Goal: Transaction & Acquisition: Book appointment/travel/reservation

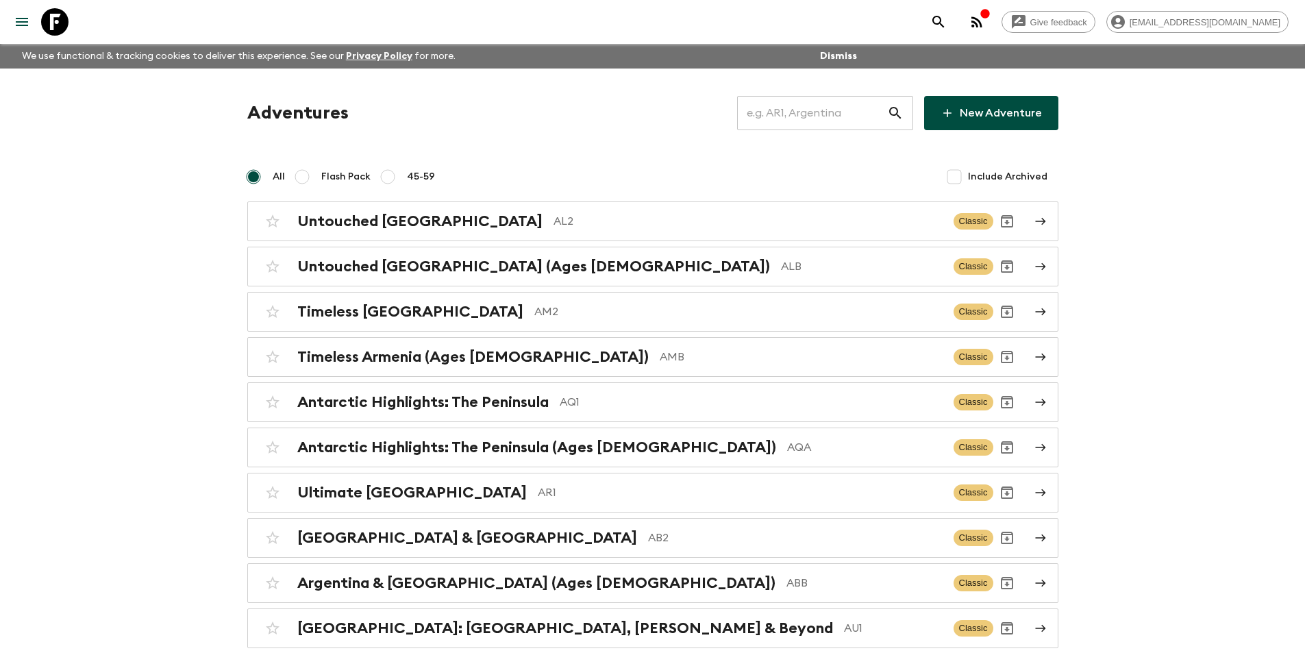
click at [868, 100] on input "text" at bounding box center [812, 113] width 150 height 38
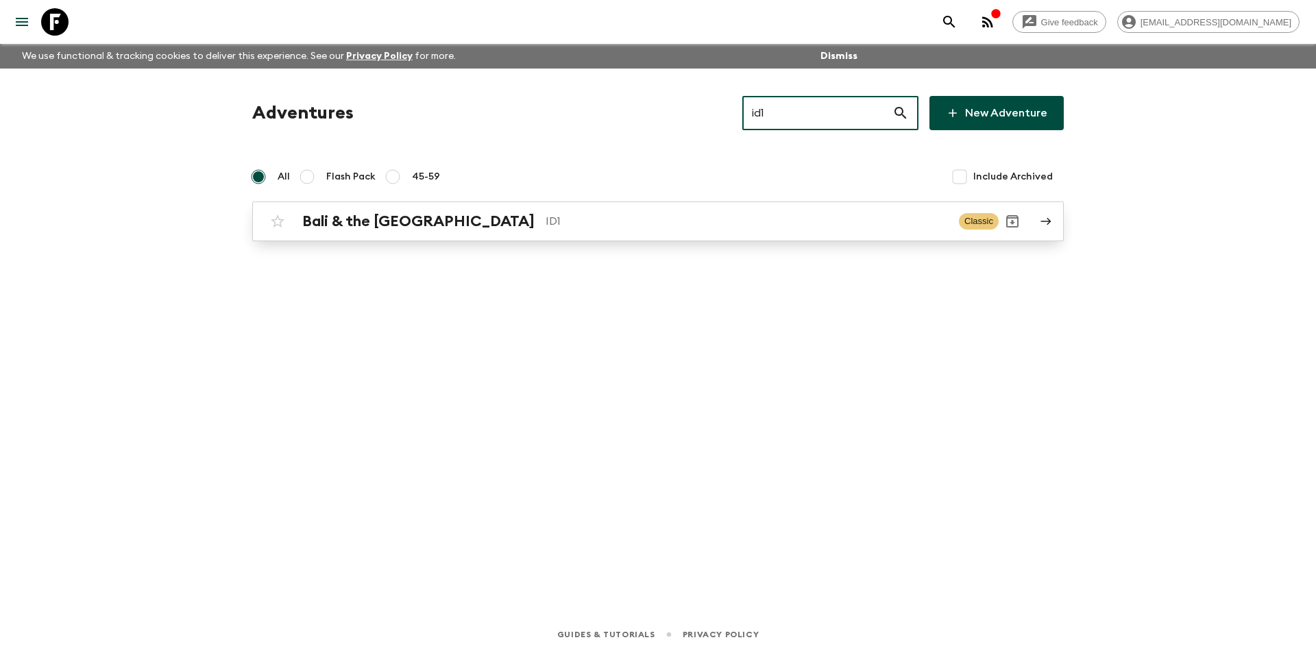
type input "id1"
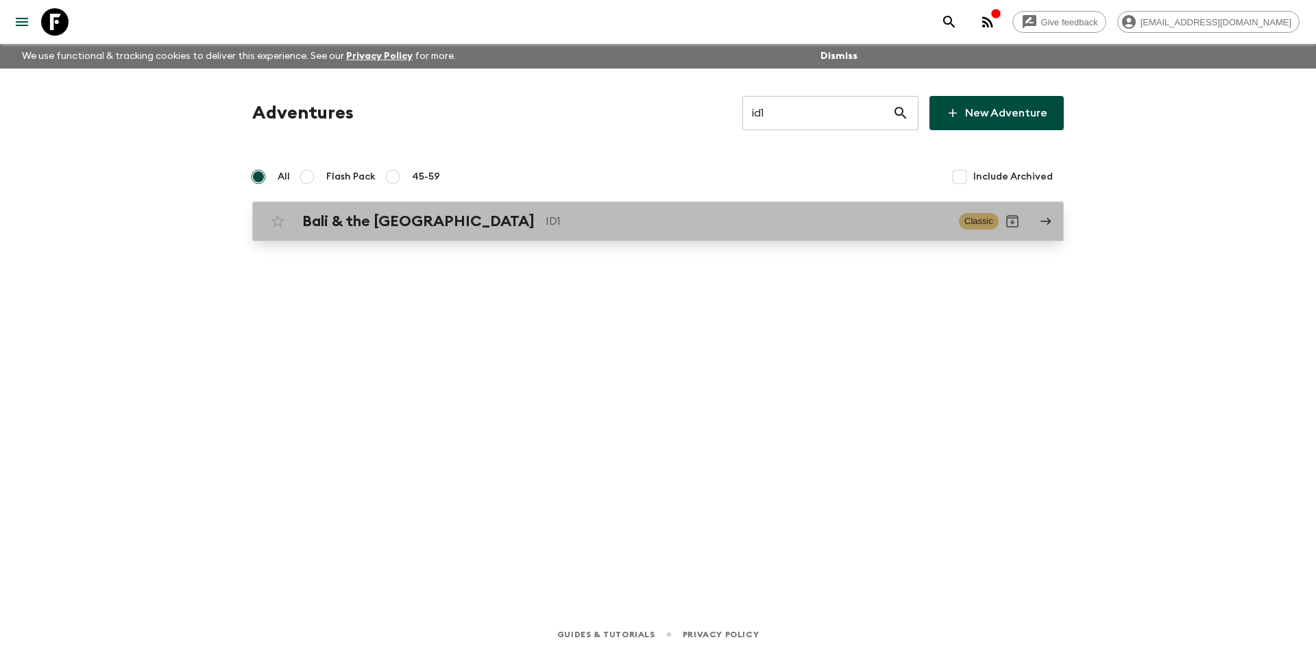
click at [514, 234] on div "Bali & the [GEOGRAPHIC_DATA] ID1 Classic" at bounding box center [631, 221] width 735 height 27
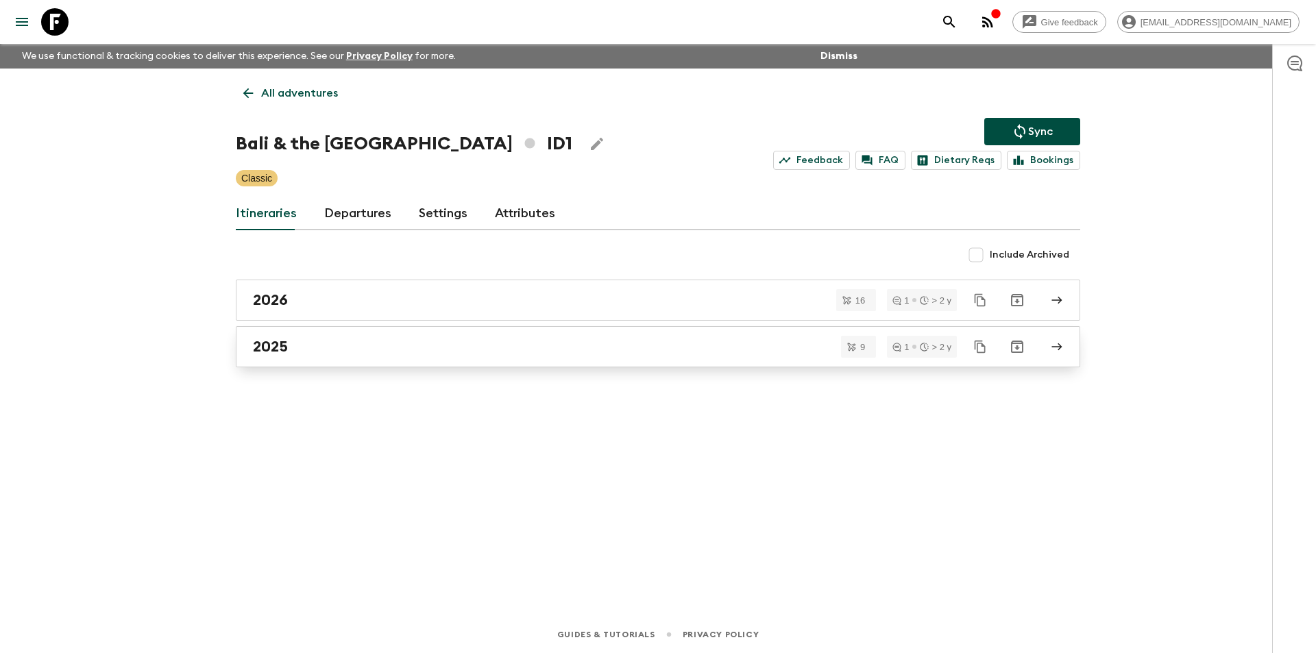
click at [449, 358] on link "2025" at bounding box center [658, 346] width 844 height 41
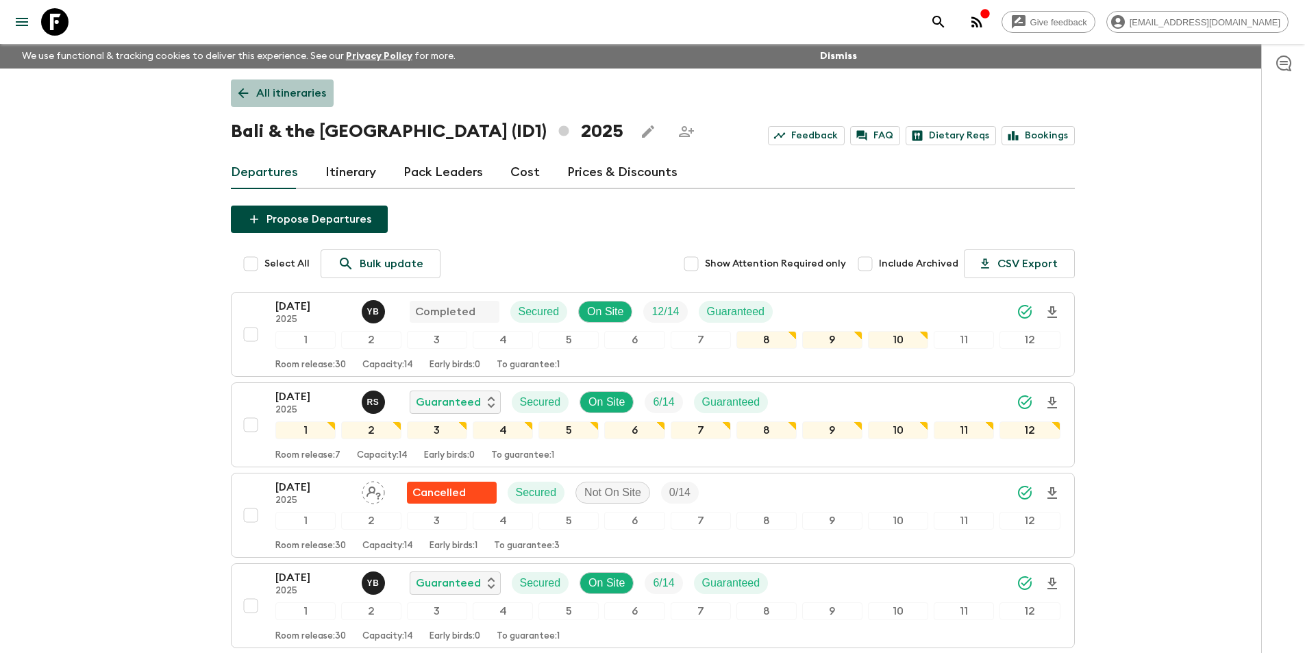
click at [250, 89] on icon at bounding box center [243, 93] width 15 height 15
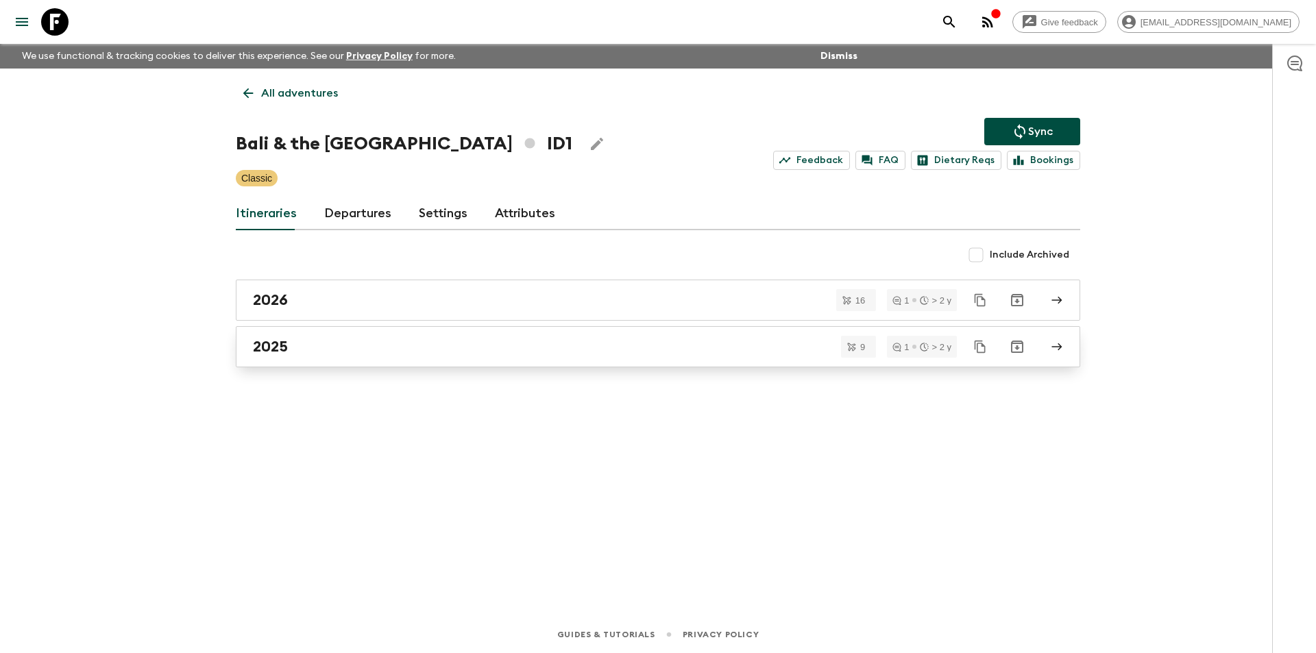
click at [319, 345] on div "2025" at bounding box center [645, 347] width 784 height 18
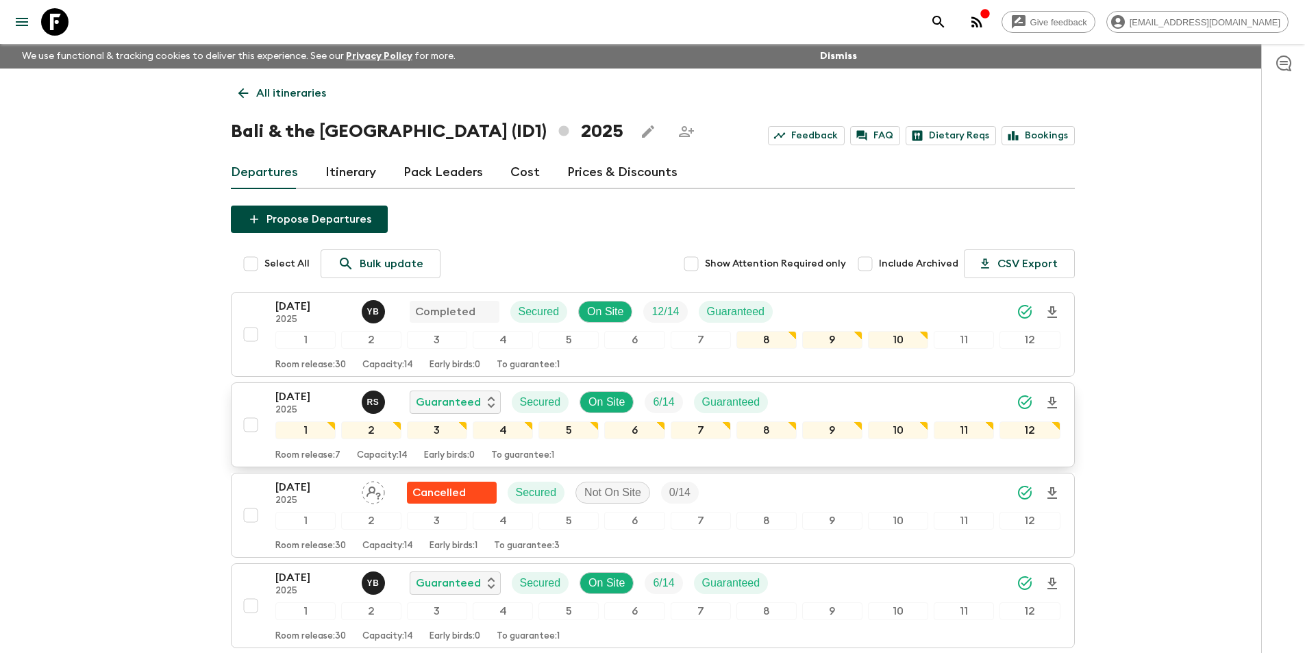
click at [295, 395] on p "[DATE]" at bounding box center [312, 397] width 75 height 16
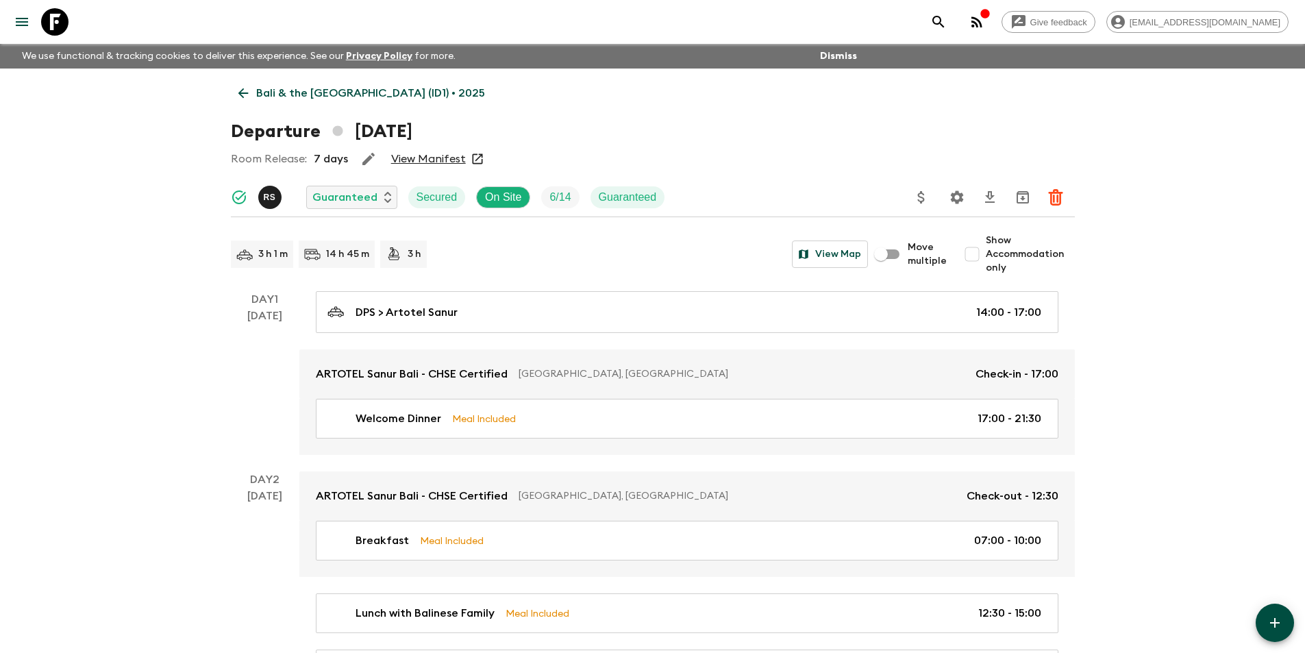
click at [236, 90] on icon at bounding box center [243, 93] width 15 height 15
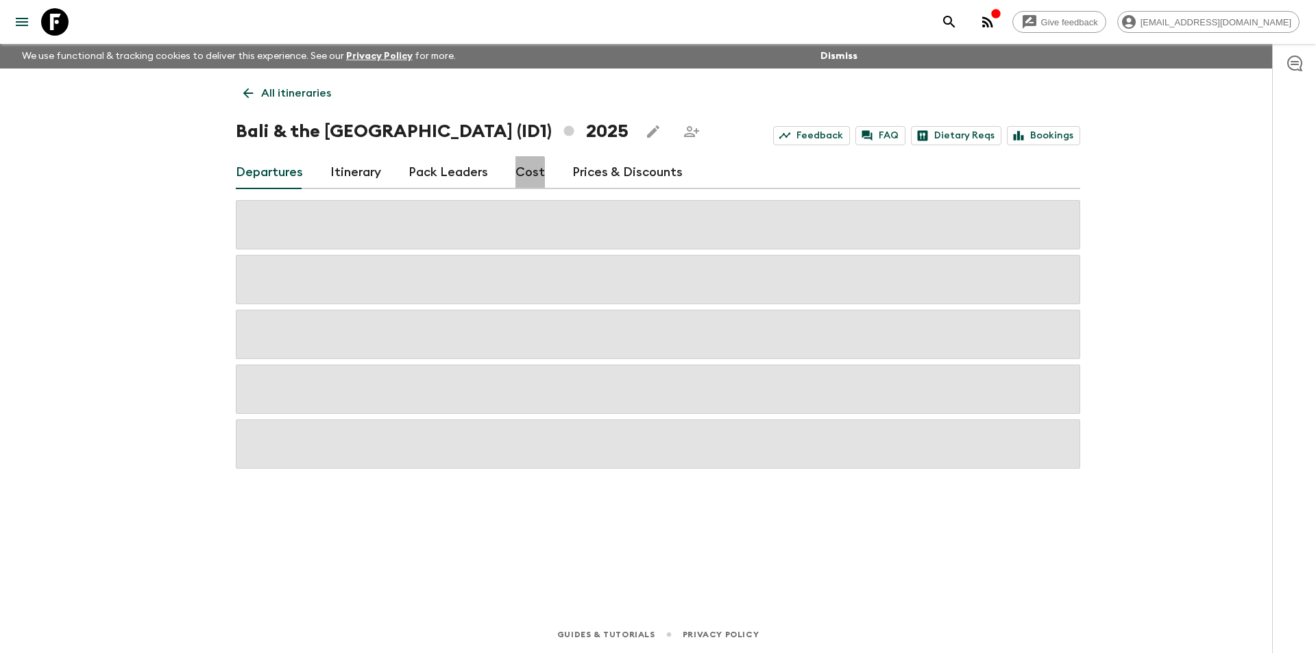
click at [517, 173] on link "Cost" at bounding box center [529, 172] width 29 height 33
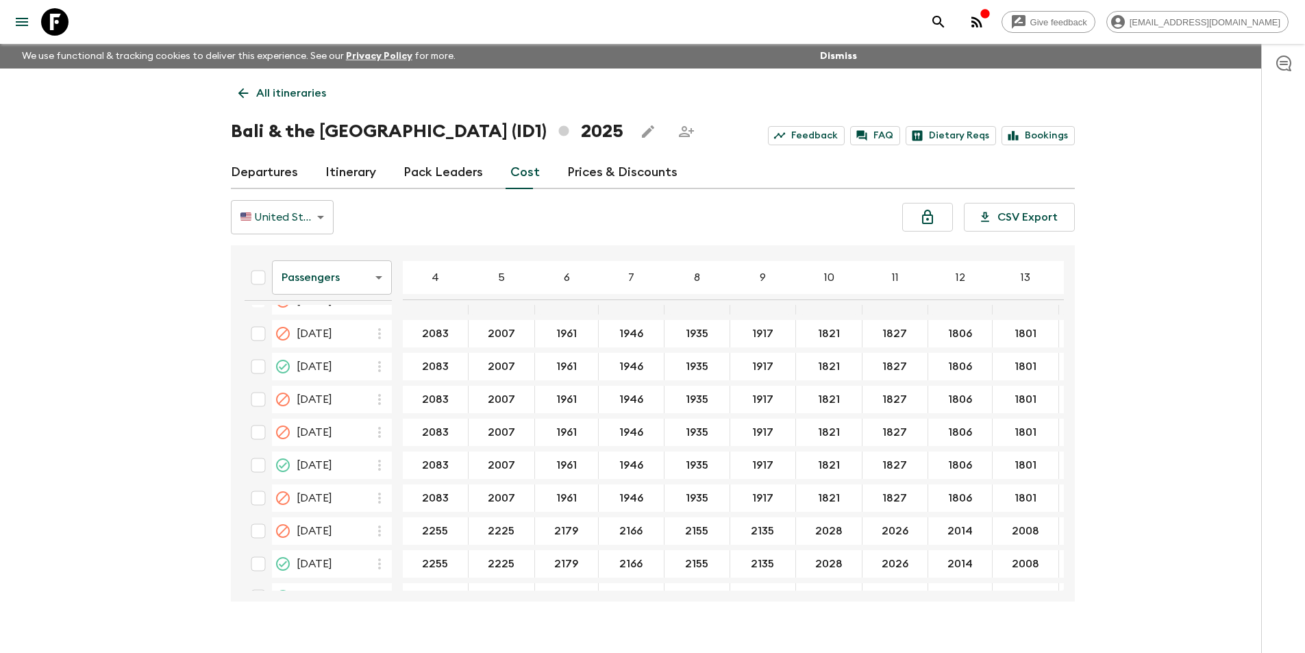
scroll to position [941, 0]
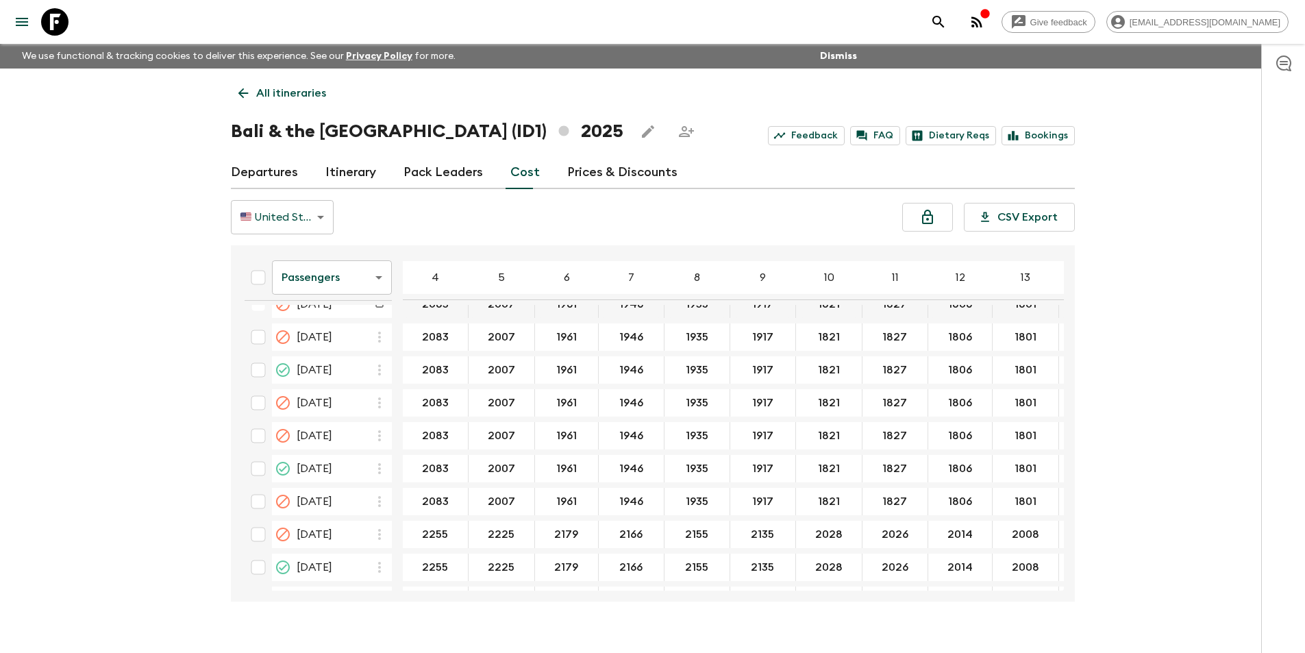
click at [363, 273] on body "Give feedback [EMAIL_ADDRESS][DOMAIN_NAME] We use functional & tracking cookies…" at bounding box center [652, 338] width 1305 height 677
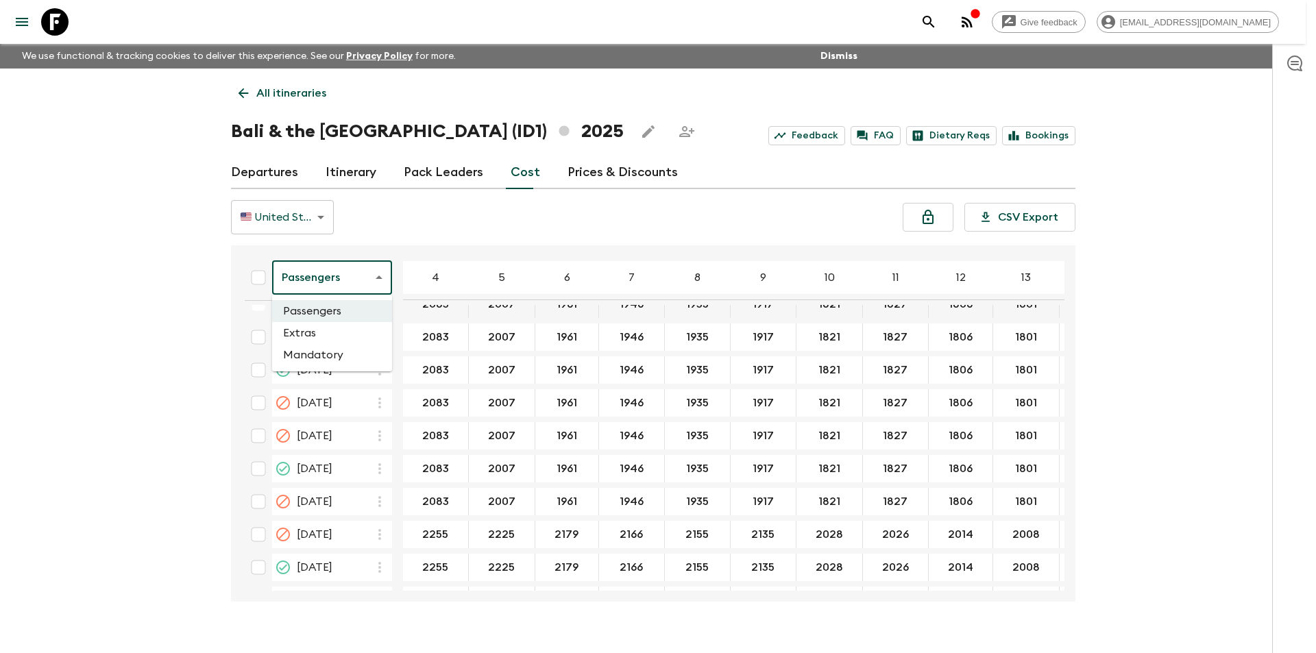
click at [335, 337] on li "Extras" at bounding box center [332, 333] width 120 height 22
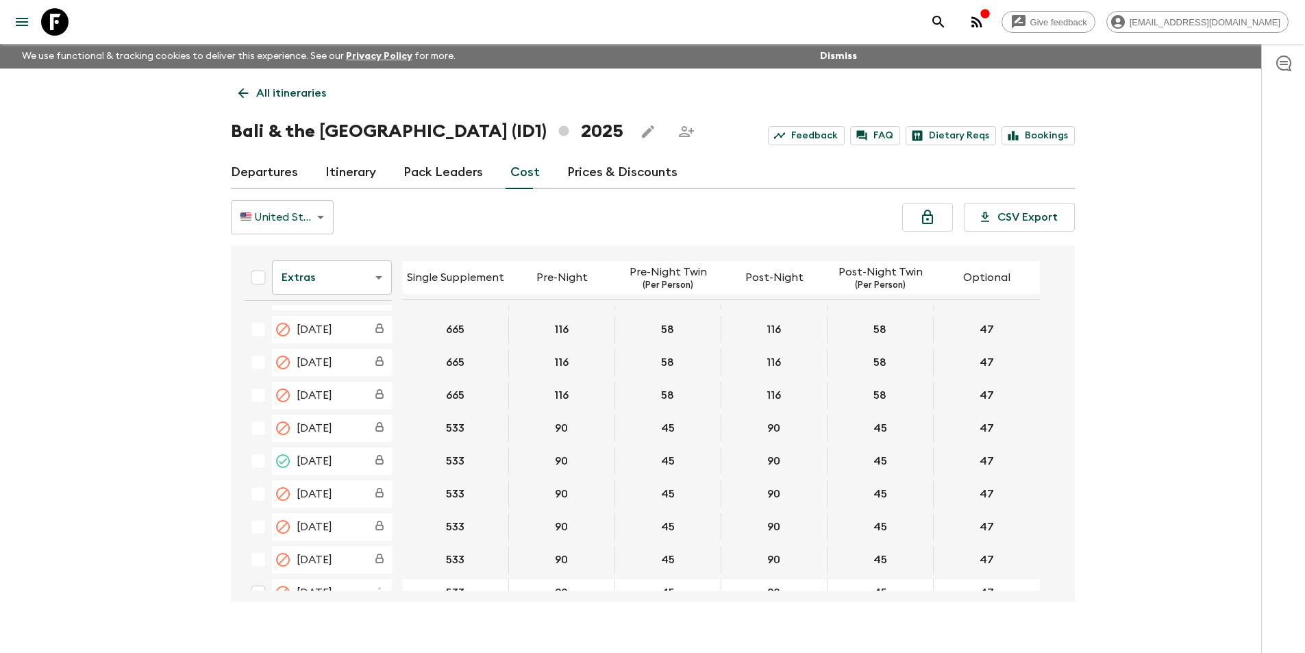
scroll to position [1003, 0]
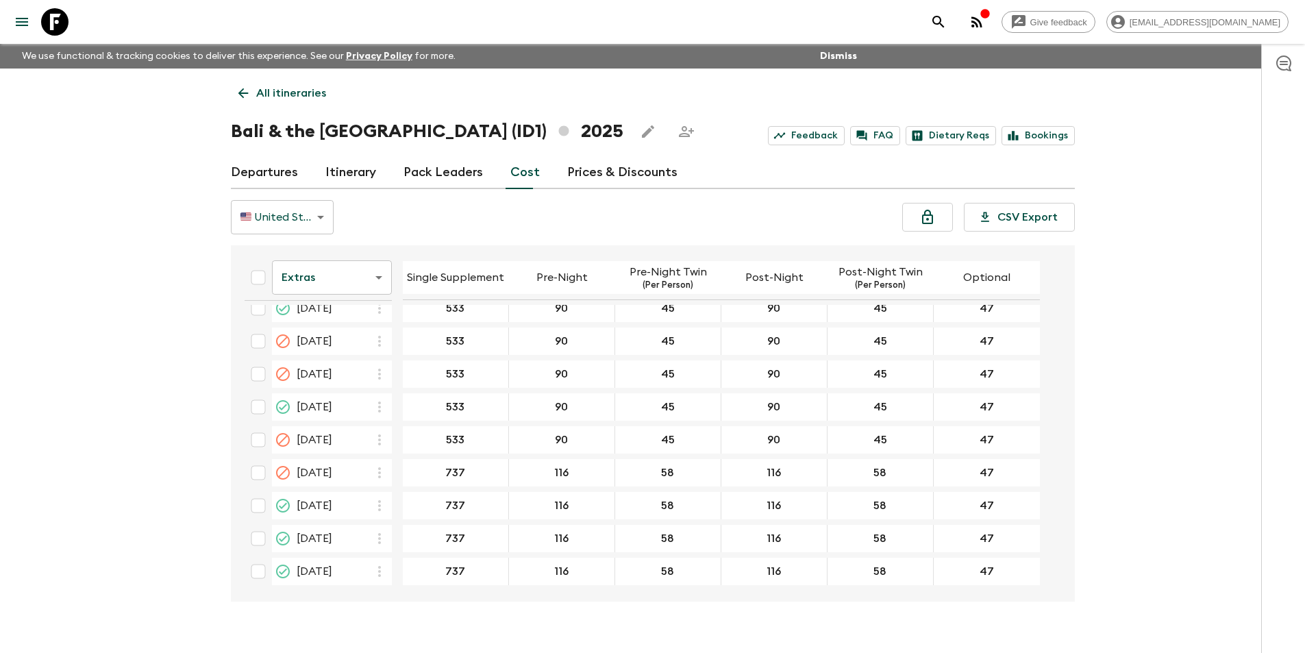
click at [339, 289] on body "Give feedback [EMAIL_ADDRESS][DOMAIN_NAME] We use functional & tracking cookies…" at bounding box center [652, 338] width 1305 height 677
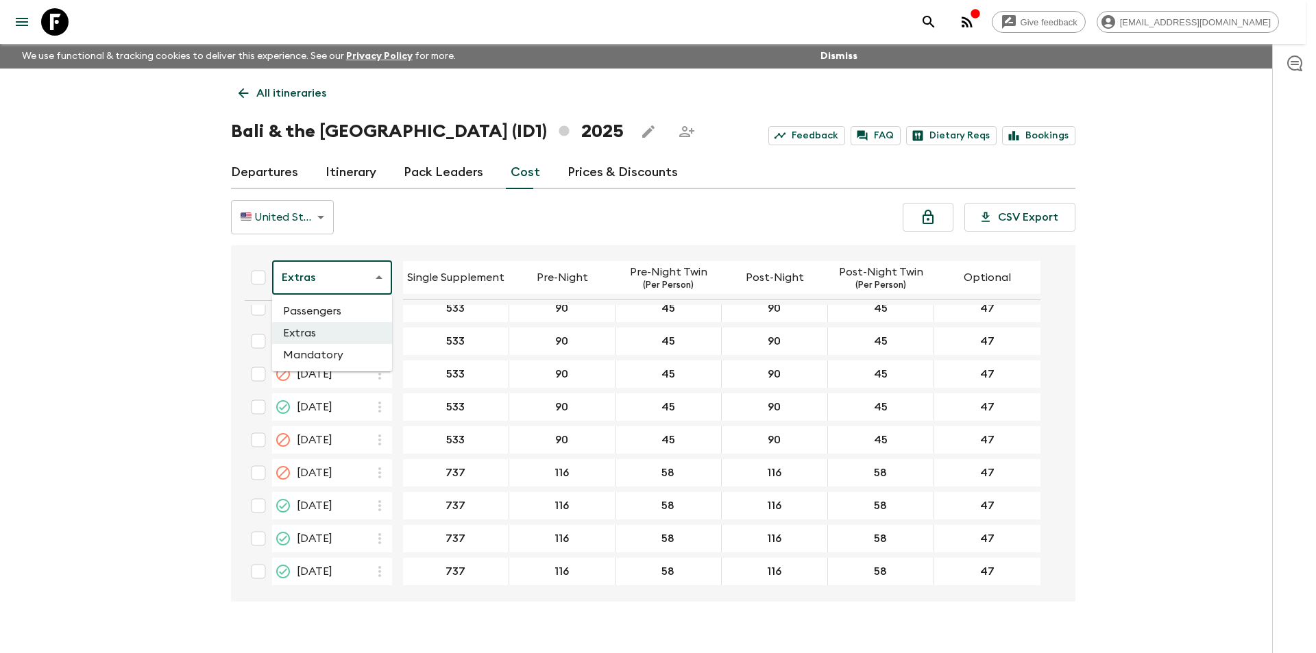
click at [332, 311] on li "Passengers" at bounding box center [332, 311] width 120 height 22
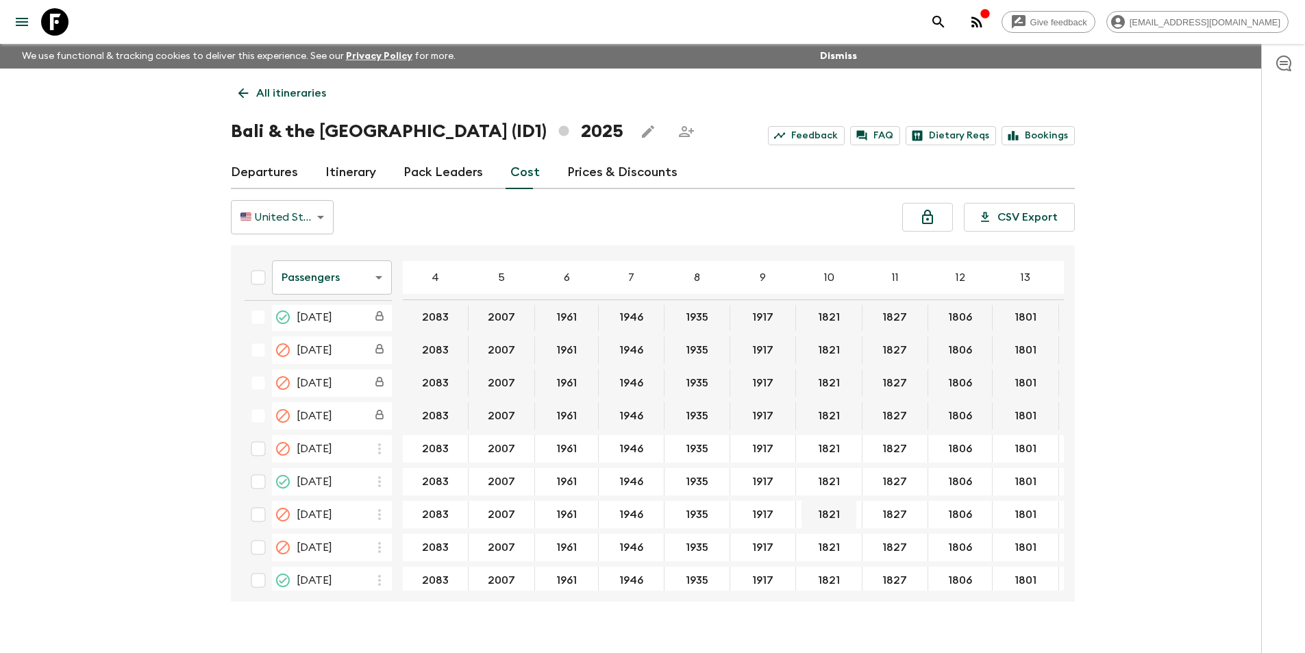
scroll to position [830, 0]
